Goal: Task Accomplishment & Management: Manage account settings

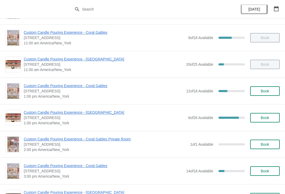
scroll to position [52, 0]
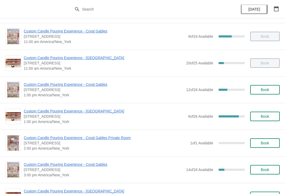
click at [95, 85] on span "Custom Candle Pouring Experience - Coral Gables" at bounding box center [104, 84] width 160 height 5
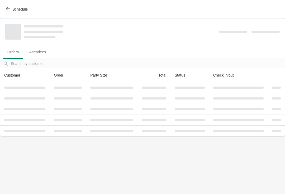
scroll to position [0, 0]
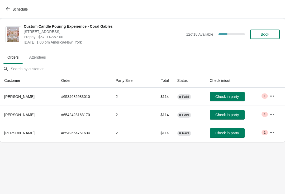
click at [16, 7] on span "Schedule" at bounding box center [19, 9] width 15 height 4
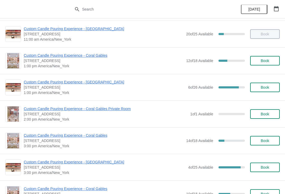
scroll to position [96, 0]
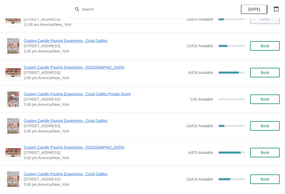
click at [32, 121] on span "Custom Candle Pouring Experience - Coral Gables" at bounding box center [104, 120] width 160 height 5
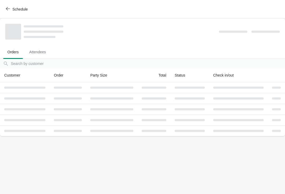
scroll to position [0, 0]
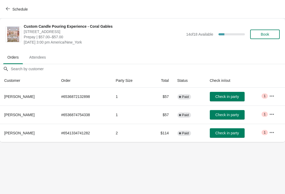
click at [16, 7] on span "Schedule" at bounding box center [19, 9] width 15 height 4
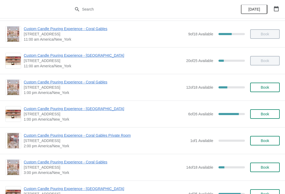
scroll to position [73, 0]
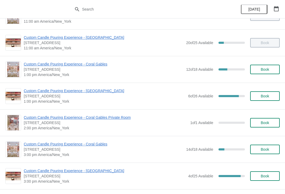
click at [50, 59] on div "Custom Candle Pouring Experience - Coral Gables [STREET_ADDRESS] 1:00 pm Americ…" at bounding box center [142, 69] width 285 height 27
click at [63, 66] on span "Custom Candle Pouring Experience - Coral Gables" at bounding box center [104, 63] width 160 height 5
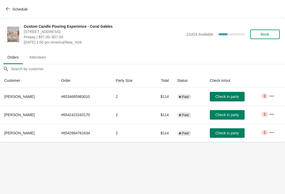
scroll to position [0, 0]
click at [225, 113] on span "Check in party" at bounding box center [226, 115] width 23 height 4
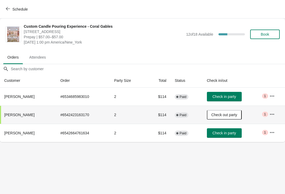
click at [268, 161] on body "Schedule Custom Candle Pouring Experience - Coral Gables [STREET_ADDRESS] Prepa…" at bounding box center [142, 97] width 285 height 194
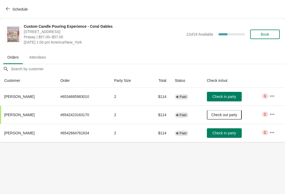
click at [16, 11] on span "Schedule" at bounding box center [19, 9] width 15 height 4
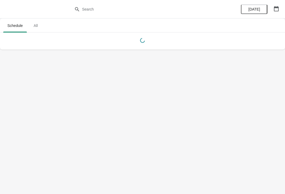
click at [280, 6] on button "button" at bounding box center [275, 8] width 9 height 9
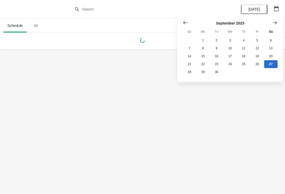
click at [275, 20] on button "Show next month, October 2025" at bounding box center [274, 22] width 9 height 9
click at [257, 39] on button "3" at bounding box center [256, 40] width 13 height 8
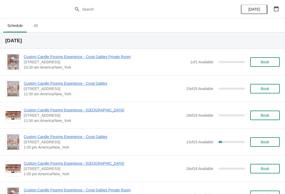
click at [105, 134] on span "Custom Candle Pouring Experience - Coral Gables" at bounding box center [104, 136] width 160 height 5
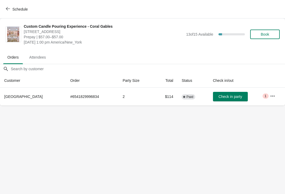
click at [271, 94] on icon "button" at bounding box center [272, 95] width 5 height 5
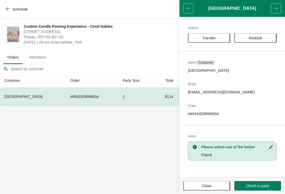
click at [216, 41] on button "Transfer" at bounding box center [209, 37] width 42 height 9
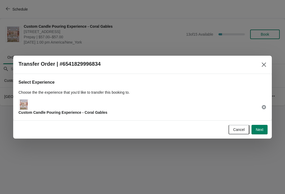
click at [261, 129] on span "Next" at bounding box center [260, 129] width 8 height 4
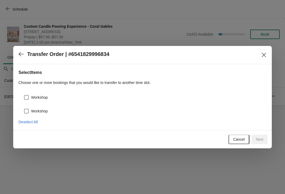
click at [27, 97] on span at bounding box center [26, 97] width 5 height 5
click at [24, 95] on input "Workshop" at bounding box center [24, 95] width 0 height 0
checkbox input "true"
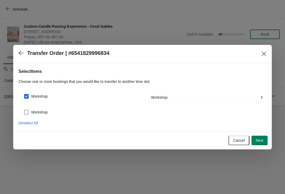
click at [28, 112] on span at bounding box center [26, 112] width 5 height 5
click at [24, 110] on input "Workshop" at bounding box center [24, 110] width 0 height 0
checkbox input "true"
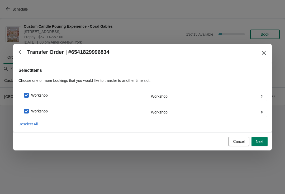
click at [260, 138] on button "Next" at bounding box center [259, 141] width 16 height 9
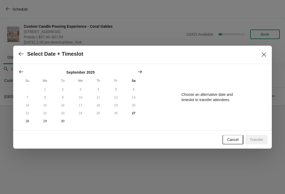
click at [139, 68] on button "Show next month, October 2025" at bounding box center [139, 71] width 9 height 9
click at [135, 89] on button "4" at bounding box center [134, 89] width 18 height 8
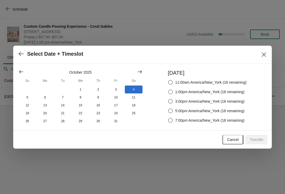
click at [171, 91] on span at bounding box center [170, 91] width 5 height 5
click at [168, 90] on input "1:00pm America/New_York (18 remaining)" at bounding box center [168, 89] width 0 height 0
radio input "true"
click at [258, 140] on span "Transfer" at bounding box center [257, 139] width 14 height 4
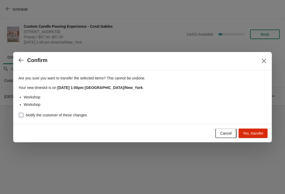
click at [23, 114] on span at bounding box center [21, 115] width 5 height 5
click at [19, 113] on input "Notify the customer of these changes" at bounding box center [19, 113] width 0 height 0
checkbox input "true"
click at [258, 134] on span "Yes, transfer" at bounding box center [253, 133] width 21 height 4
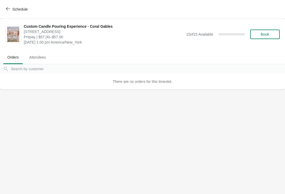
click at [19, 11] on span "Schedule" at bounding box center [19, 9] width 15 height 4
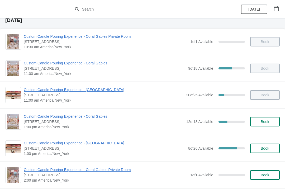
scroll to position [21, 0]
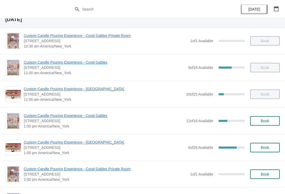
click at [90, 114] on span "Custom Candle Pouring Experience - Coral Gables" at bounding box center [104, 115] width 160 height 5
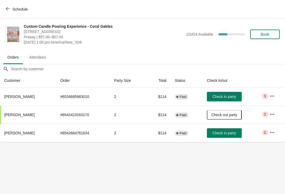
scroll to position [0, 0]
click at [234, 97] on span "Check in party" at bounding box center [223, 96] width 23 height 4
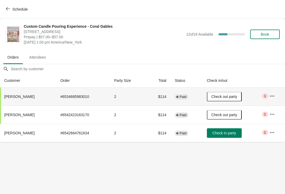
click at [231, 133] on span "Check in party" at bounding box center [223, 133] width 23 height 4
